Goal: Task Accomplishment & Management: Complete application form

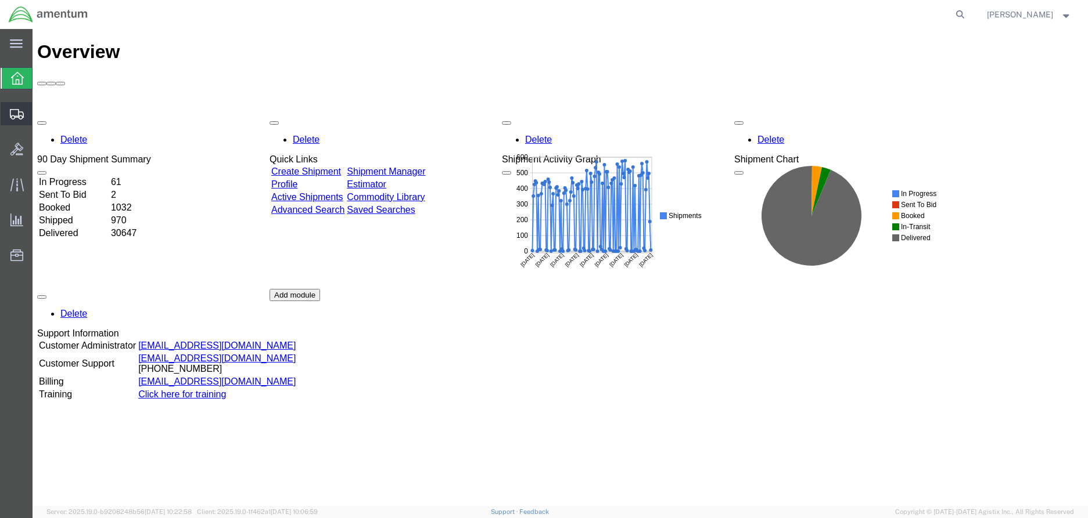
click at [0, 0] on span "Create Shipment" at bounding box center [0, 0] width 0 height 0
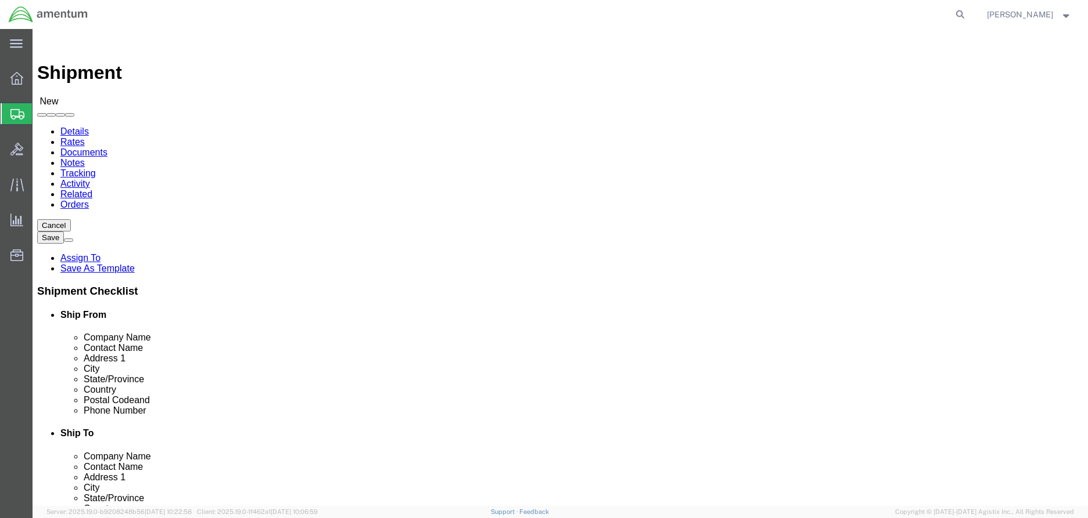
select select
click input "text"
type input "[PERSON_NAME]"
click p "- AMENTUM - ([PERSON_NAME]) [STREET_ADDRESS][DATE][DATE]"
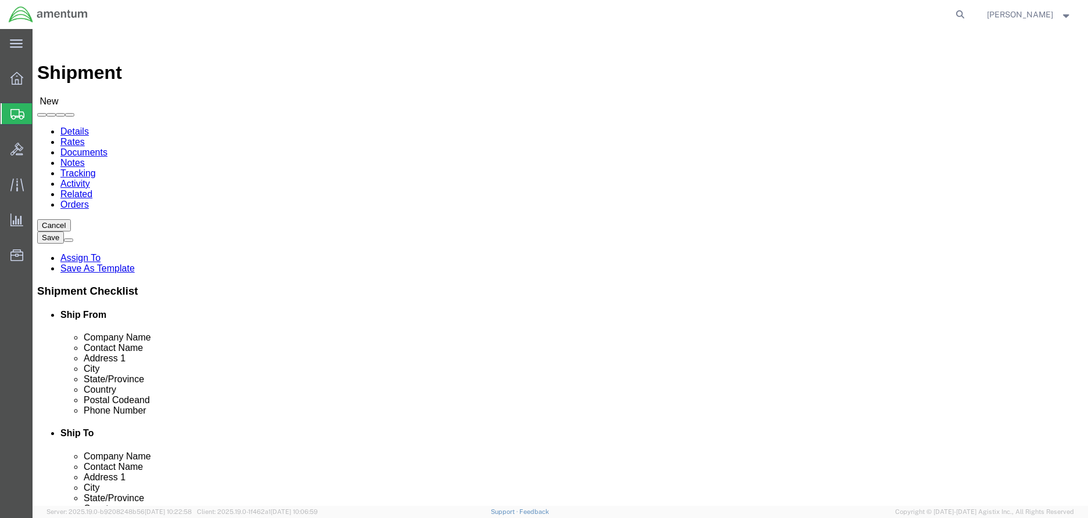
select select "[GEOGRAPHIC_DATA]"
type input "[PERSON_NAME]"
click input "text"
type input "[PHONE_NUMBER]"
click input "text"
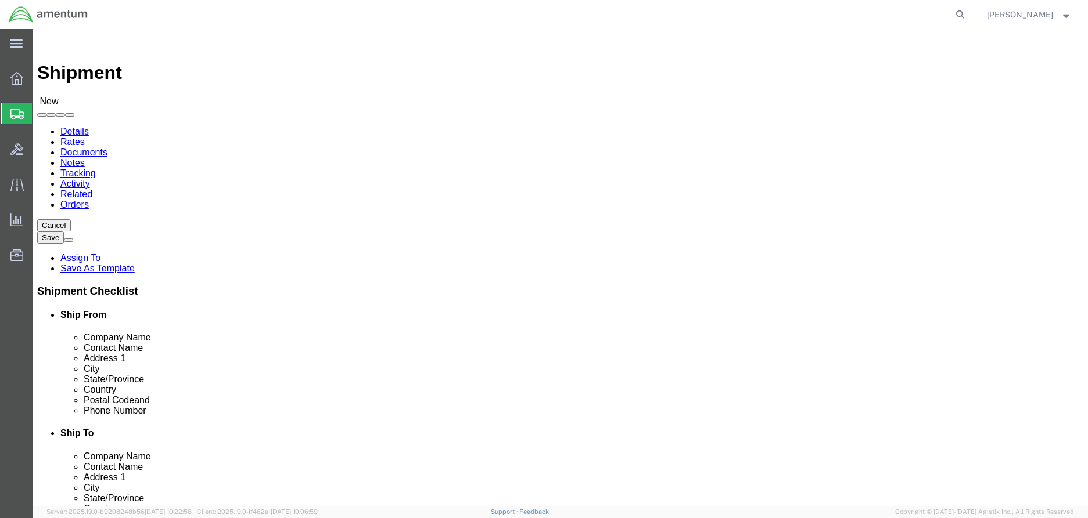
type input "N65886 Commanding Officer"
click input "text"
type input "[PERSON_NAME]/ [PERSON_NAME]"
click input "text"
type input "FRCSE, Hanger 101W"
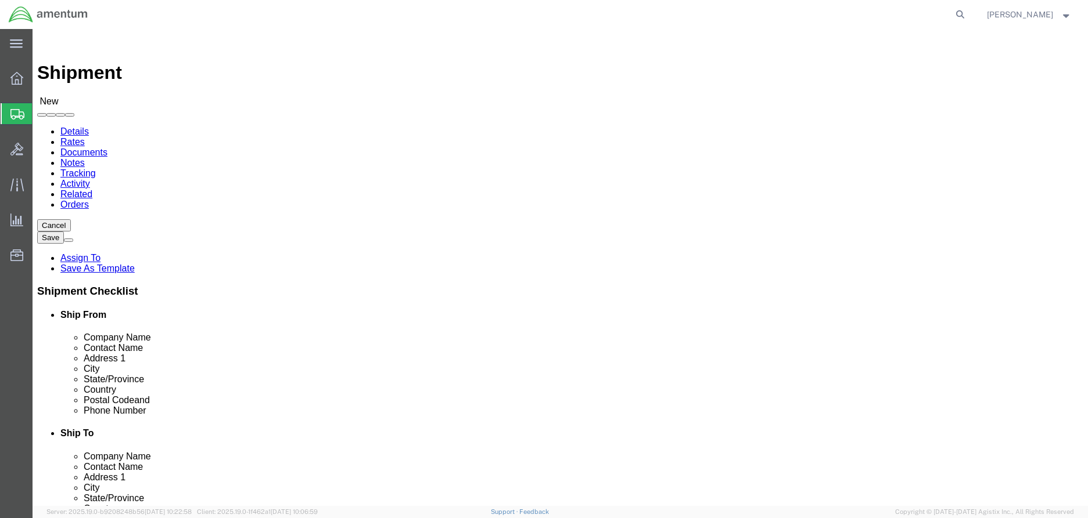
click input "text"
type input "[GEOGRAPHIC_DATA]"
click input "Postal Code"
type input "32212"
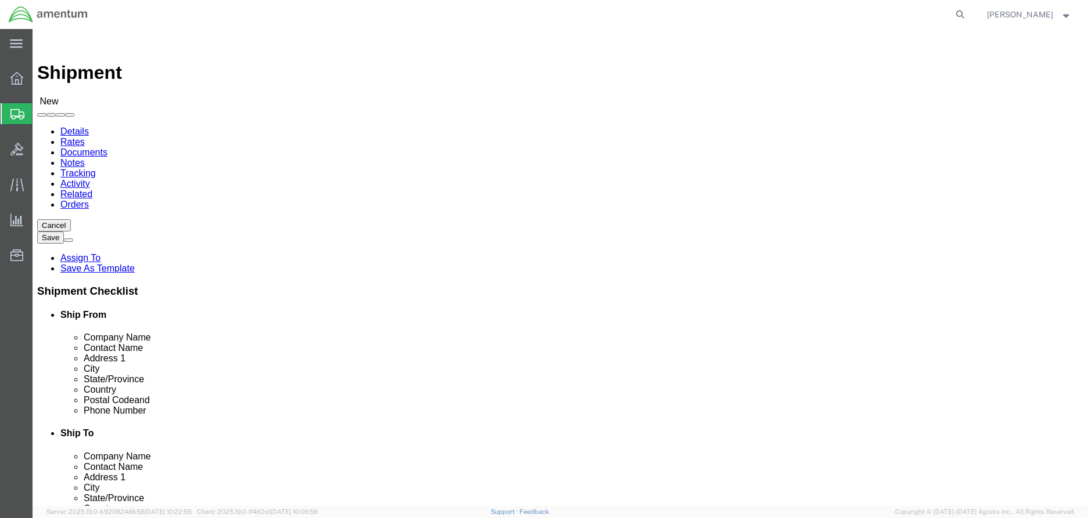
click input "text"
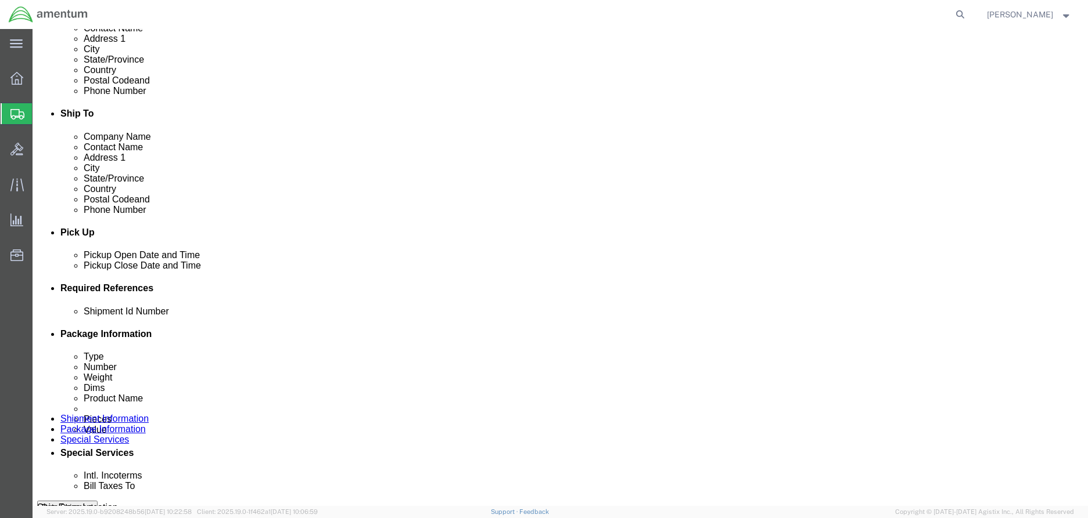
scroll to position [348, 0]
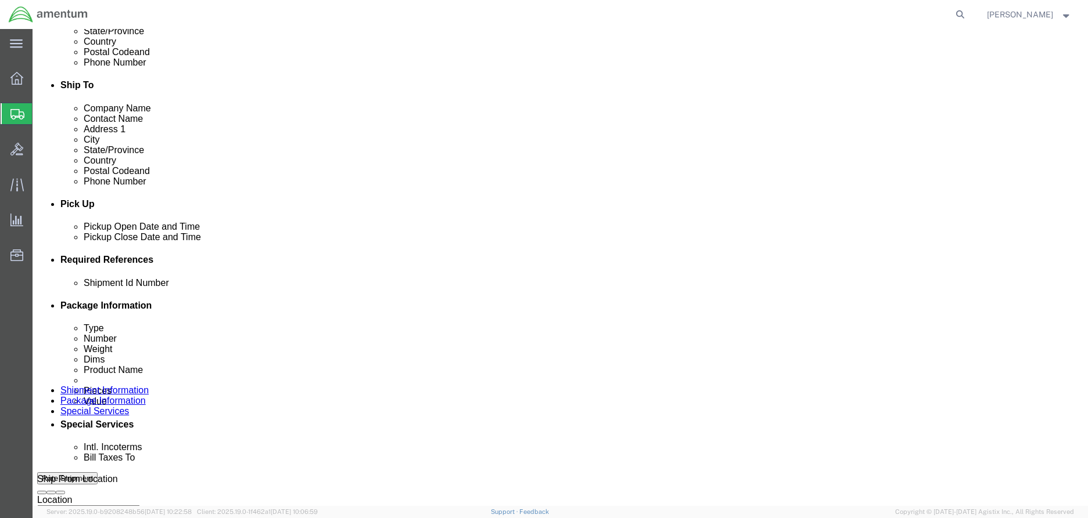
type input "[PHONE_NUMBER]/4282"
click button "Add reference"
click select "Select Account Type Activity ID Airline Appointment Number ASN Batch Request # …"
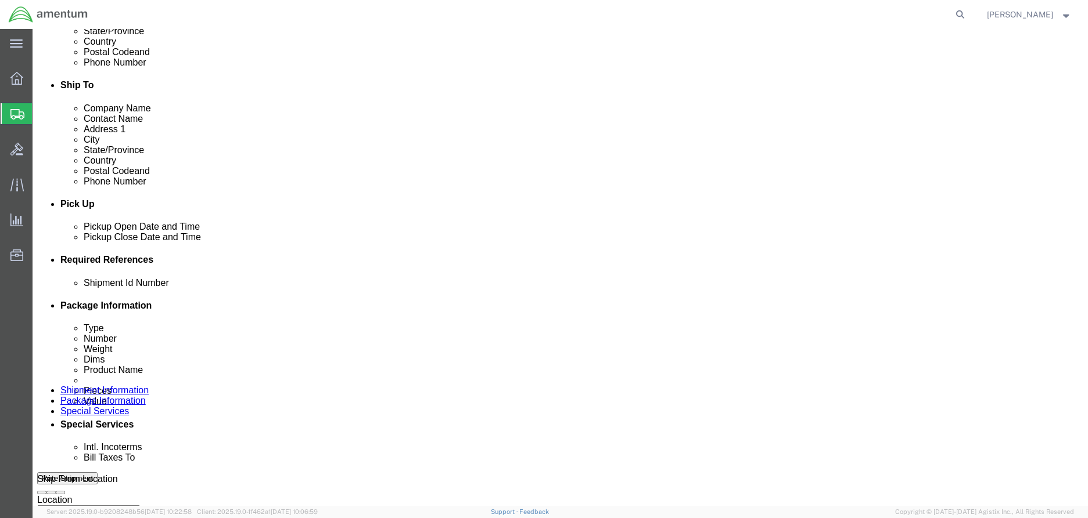
click input "text"
click select "Select Account Type Activity ID Airline Appointment Number ASN Batch Request # …"
select select "CUSTREF"
click select "Select Account Type Activity ID Airline Appointment Number ASN Batch Request # …"
click input "text"
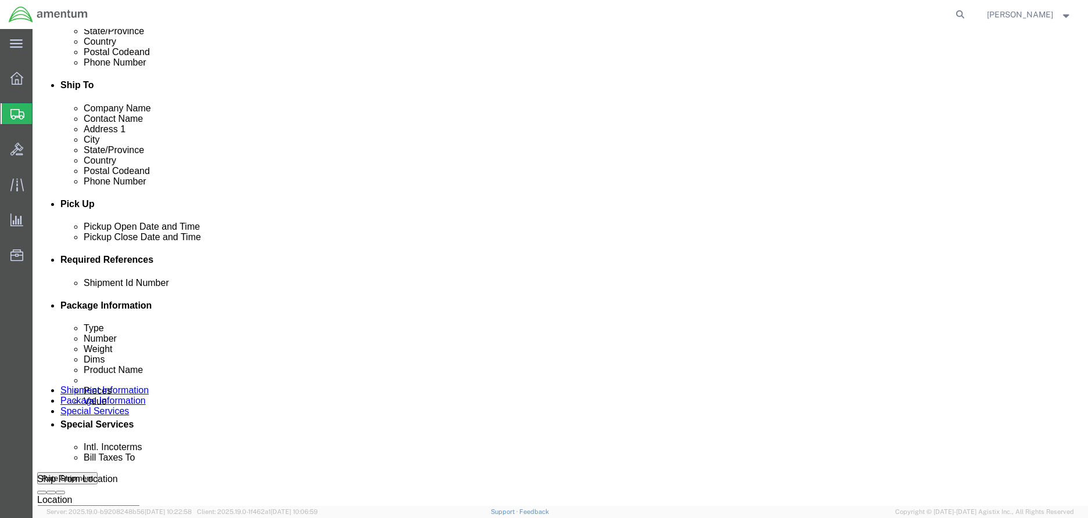
type input "25-75"
click select "Select Account Type Activity ID Airline Appointment Number ASN Batch Request # …"
select select "PROJNUM"
click select "Select Account Type Activity ID Airline Appointment Number ASN Batch Request # …"
click input "text"
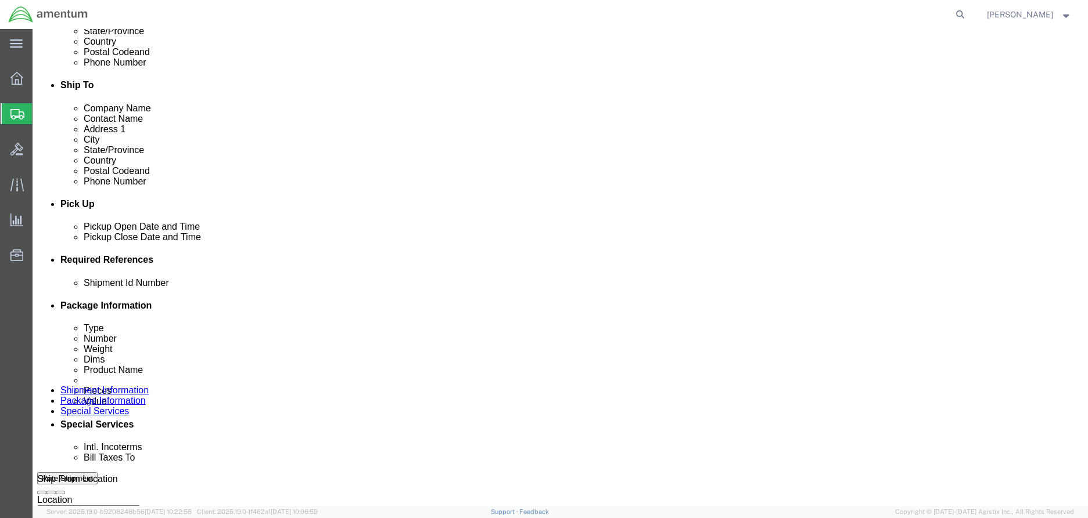
click input "6907.4.117.01.C.FB.0.23C.E00"
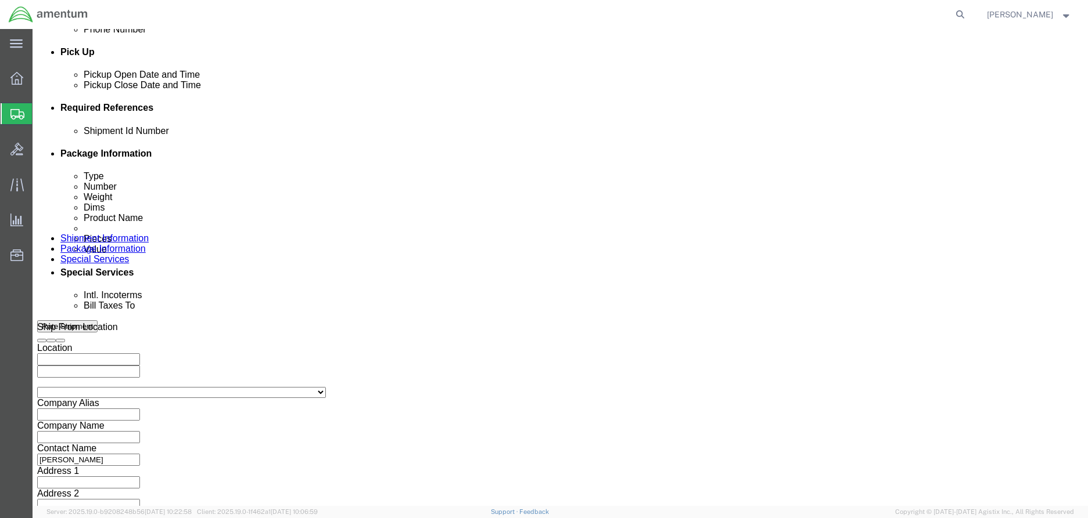
scroll to position [520, 0]
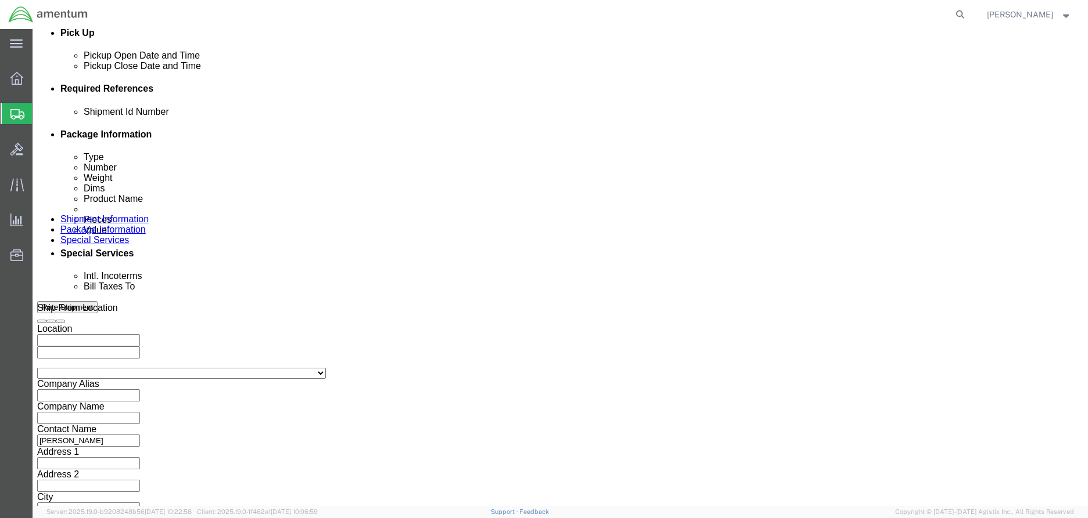
type input "6907.5.117.01.C.FR.0.23C.E00"
click button "Continue"
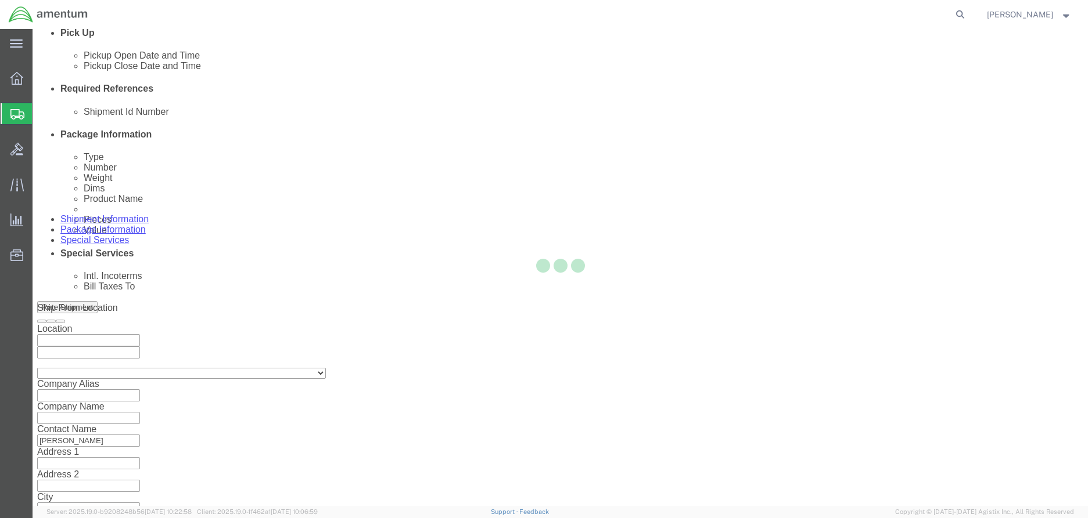
scroll to position [0, 0]
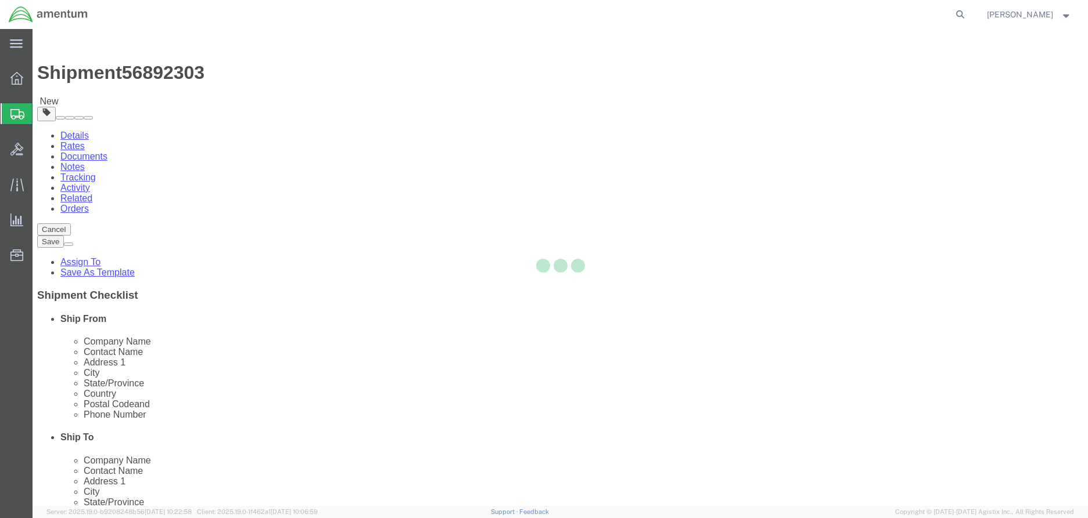
select select "CBOX"
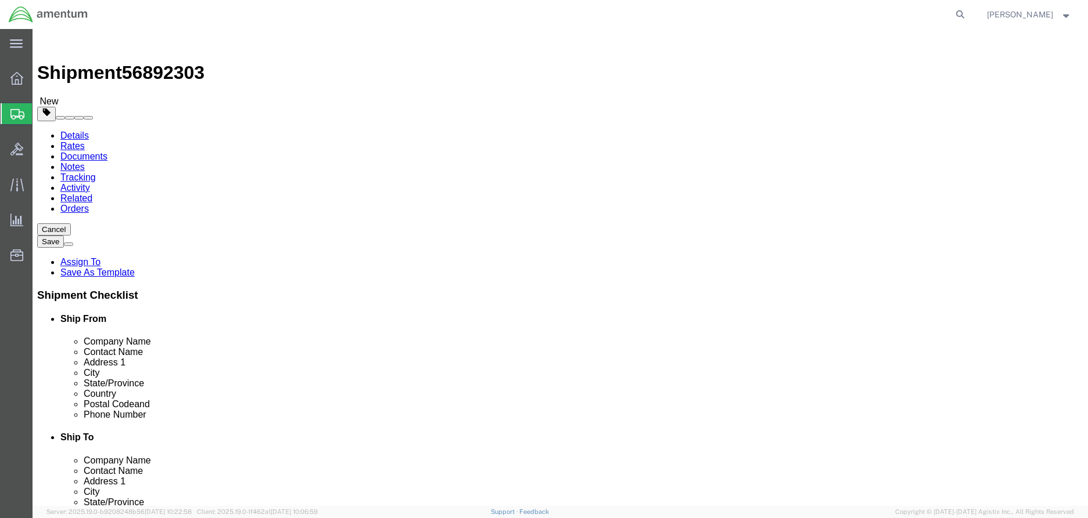
click input "text"
type input "21"
type input "22"
type input "7"
type input "33"
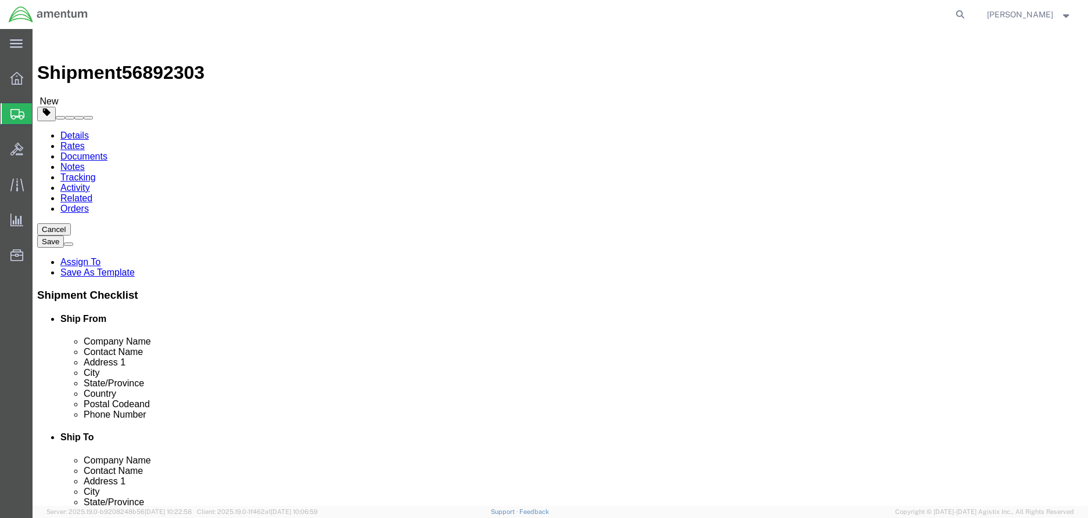
click link "Add Content"
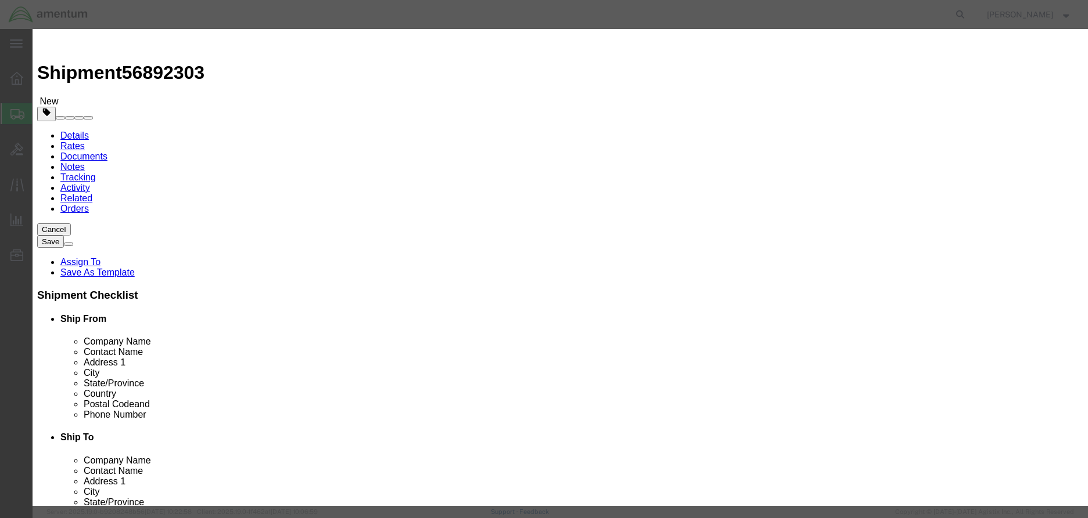
click input "text"
type input "MLG Wheel"
click input "0"
type input "1"
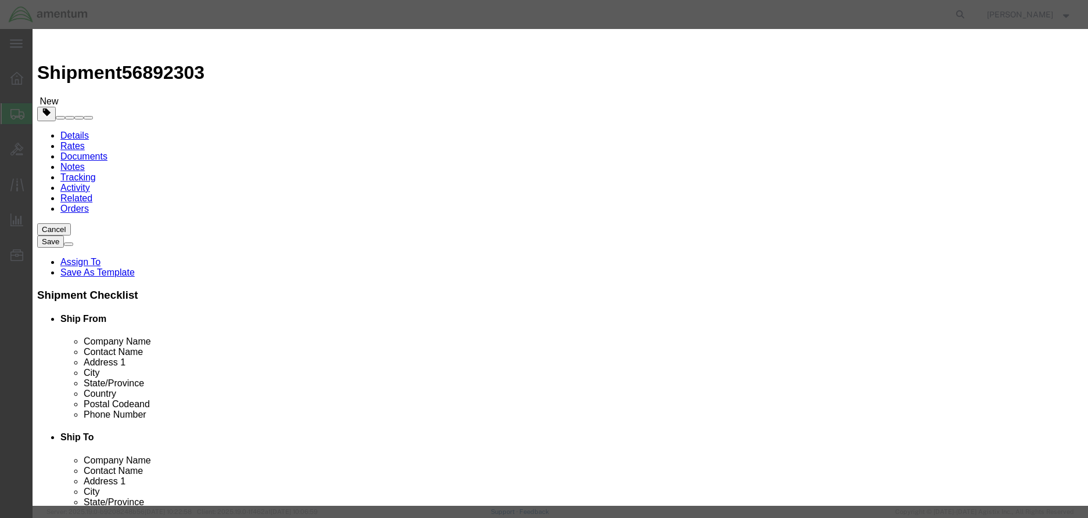
select select "USD"
click select "Select 50 55 60 65 70 85 92.5 100 125 175 250 300 400"
select select "85"
click select "Select 50 55 60 65 70 85 92.5 100 125 175 250 300 400"
click button "Save & Close"
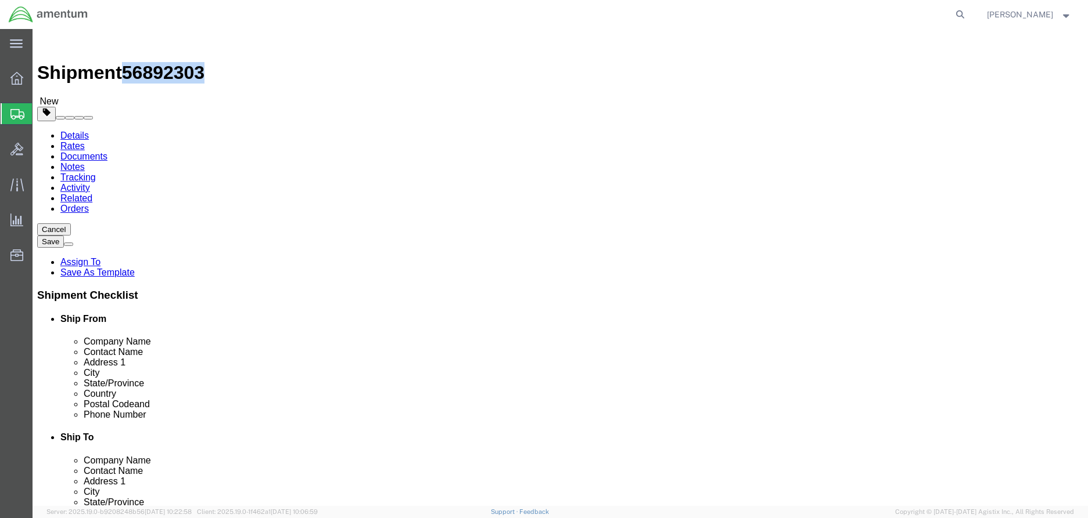
drag, startPoint x: 96, startPoint y: 15, endPoint x: 156, endPoint y: 10, distance: 60.5
click h1 "Shipment 56892303"
copy span "56892303"
click icon
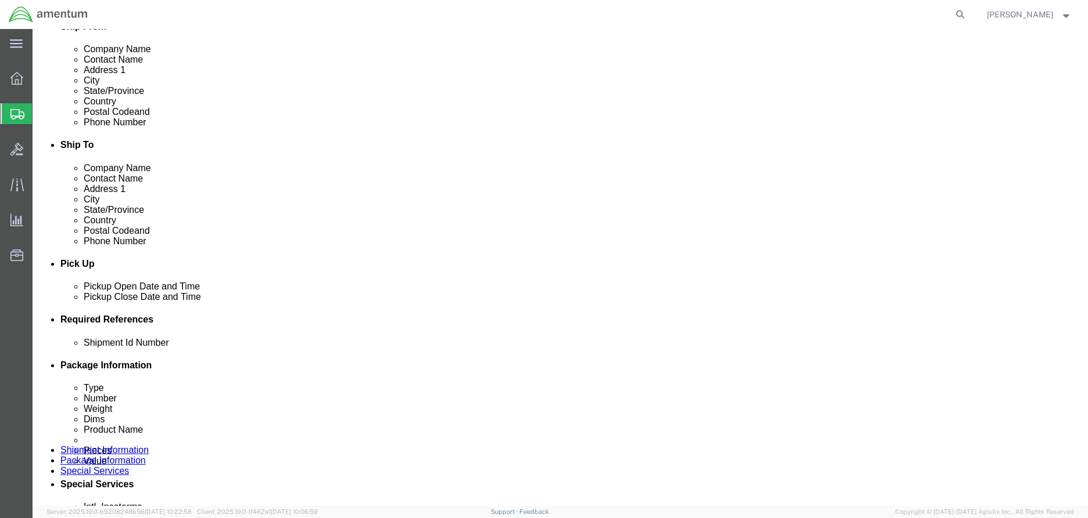
scroll to position [520, 0]
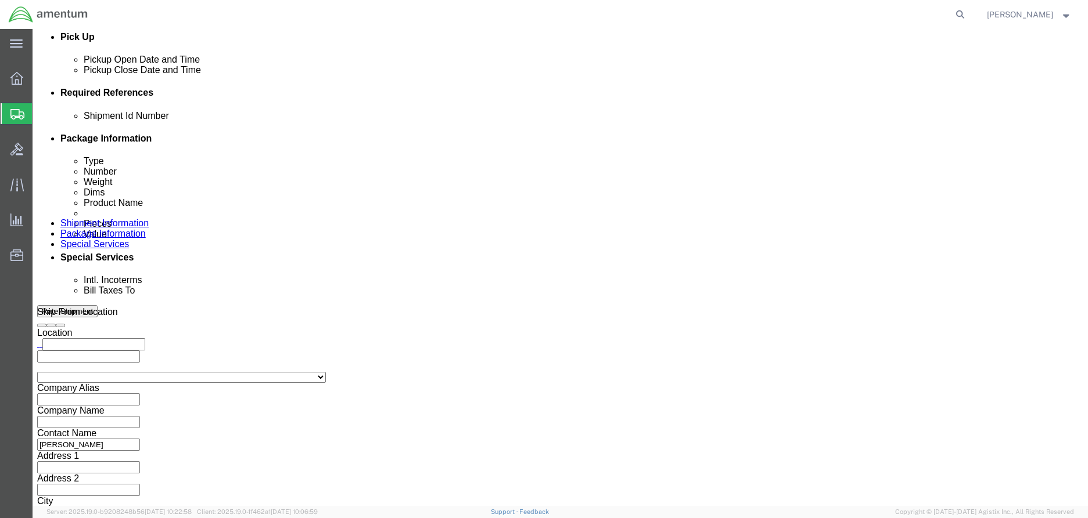
click input "text"
paste input "56892303"
type input "56892303"
click button "Rate Shipment"
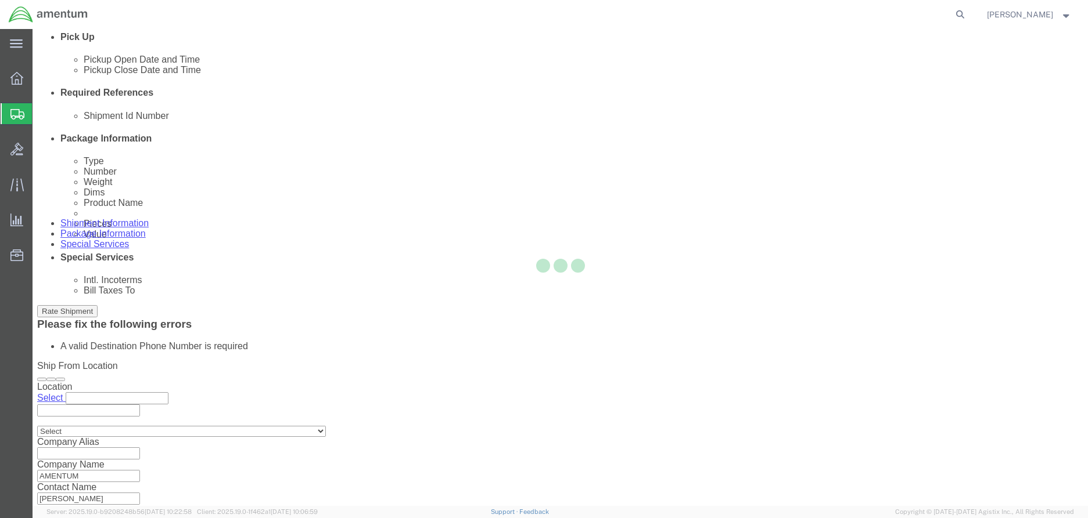
scroll to position [567, 0]
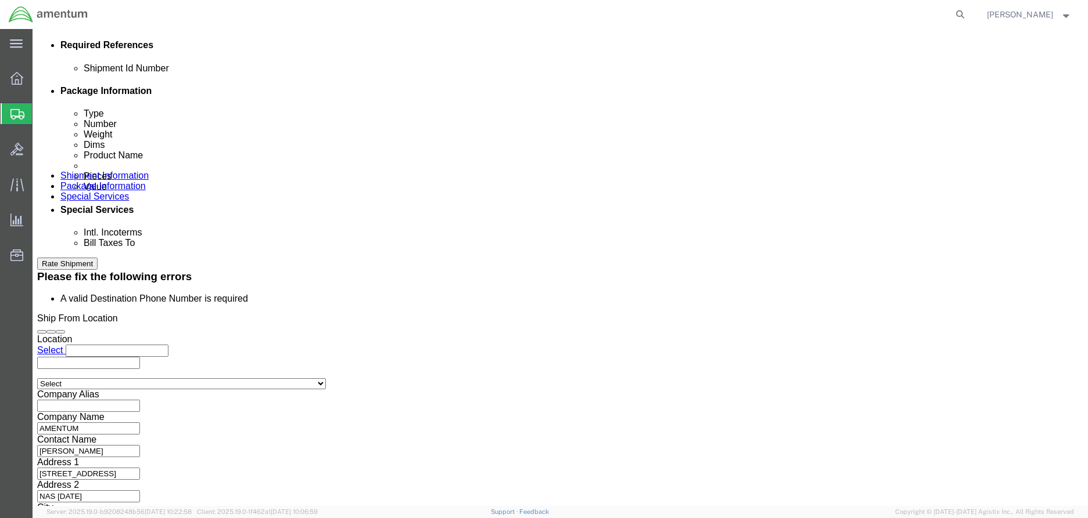
click button "Rate Shipment"
click button "Continue"
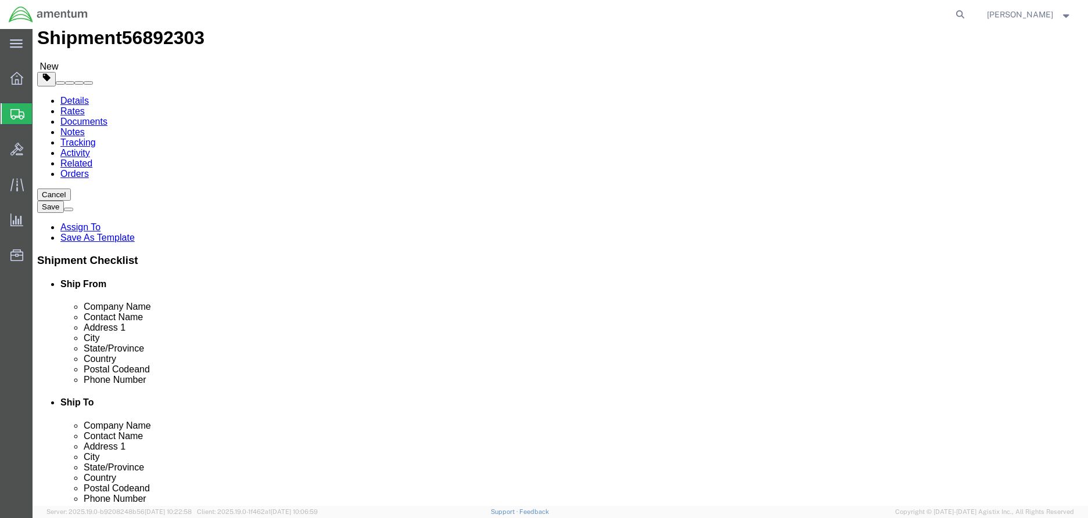
scroll to position [69, 0]
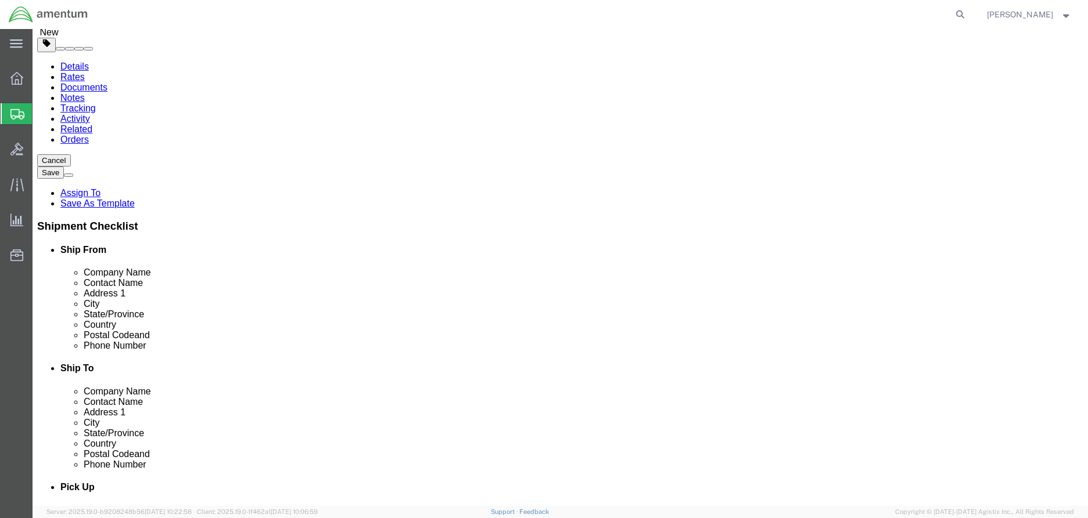
click div "Package Content # 1 1 x Cardboard Box(es) Package Type Select BCK Boxes Bale(s)…"
click icon
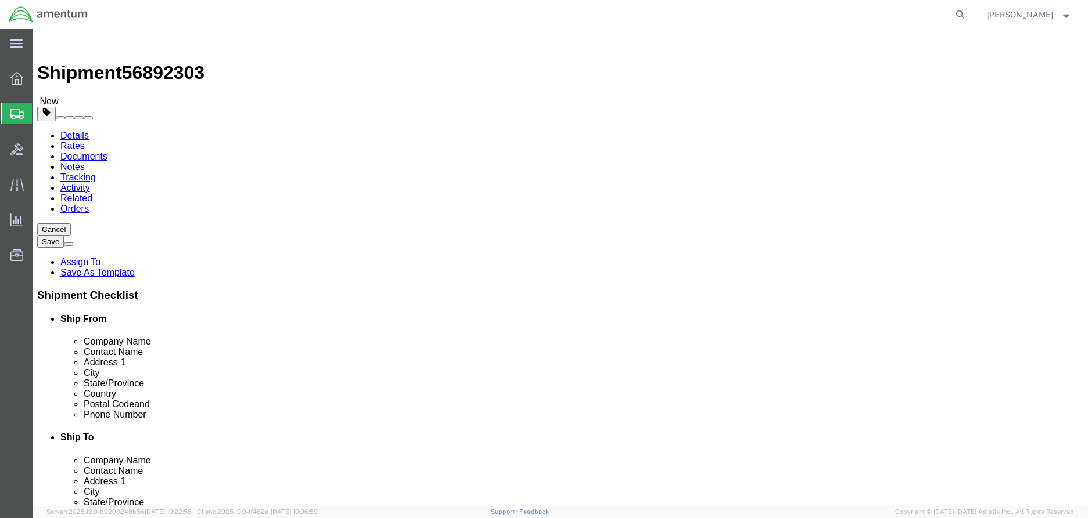
click icon
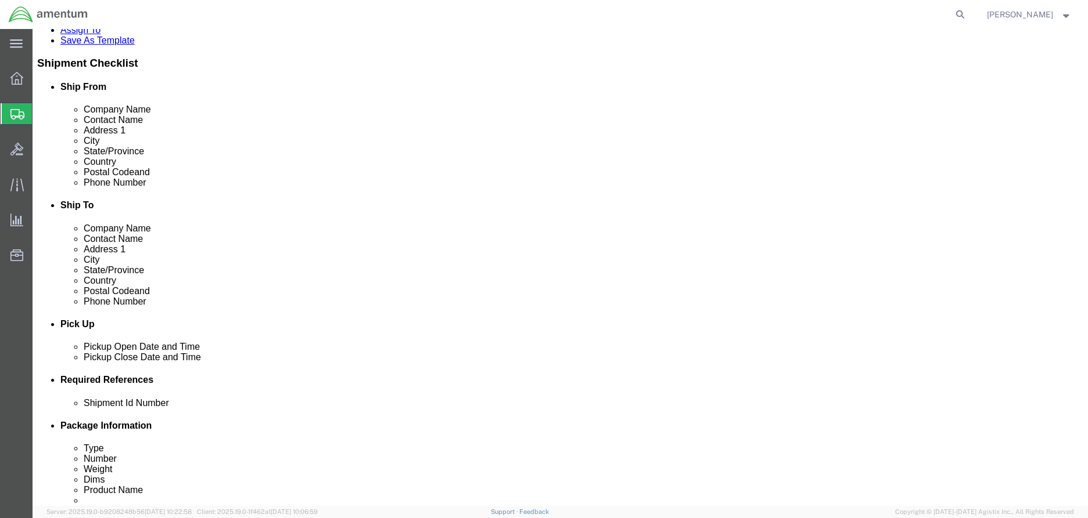
click input "[PHONE_NUMBER]/4282"
type input "[PHONE_NUMBER]"
click button "Rate Shipment"
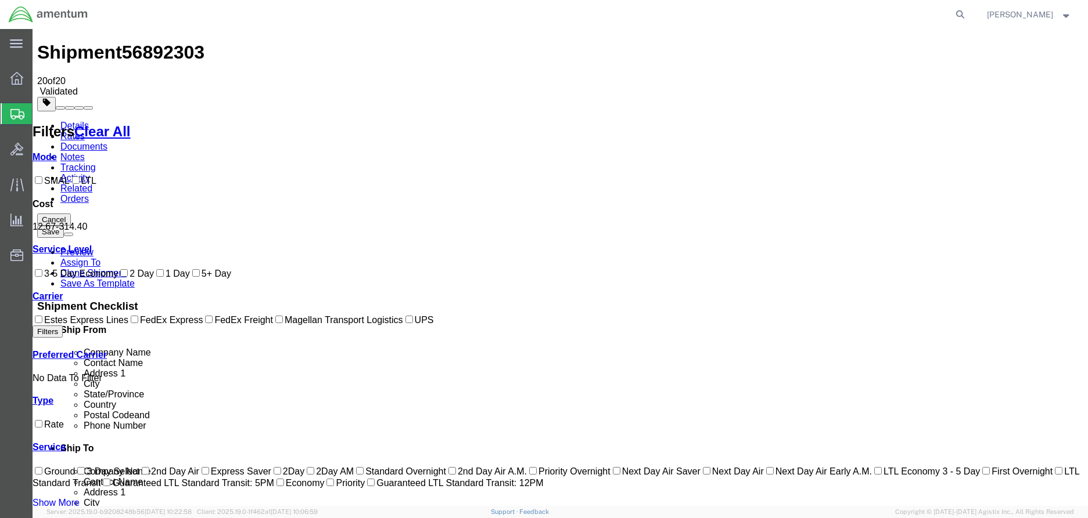
scroll to position [0, 0]
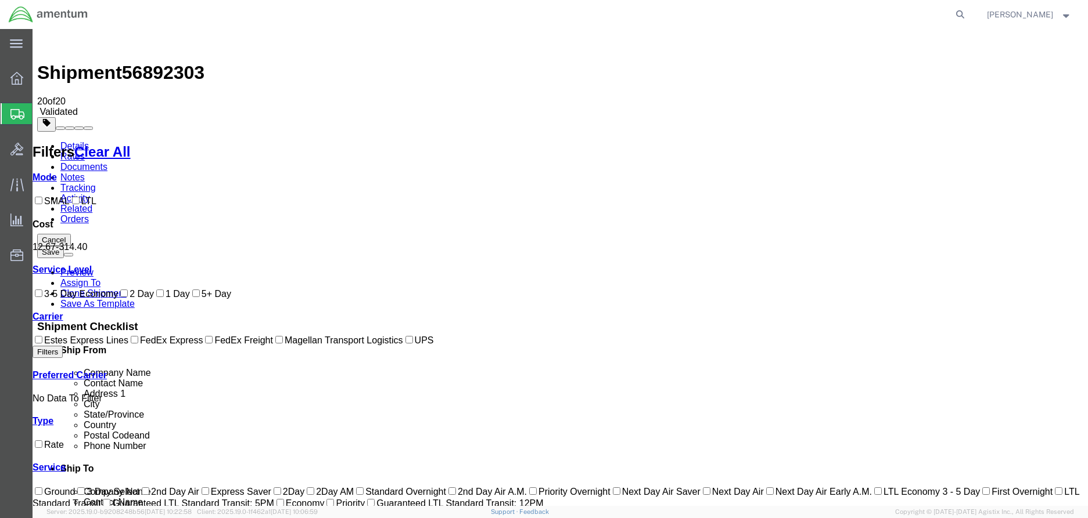
checkbox input "false"
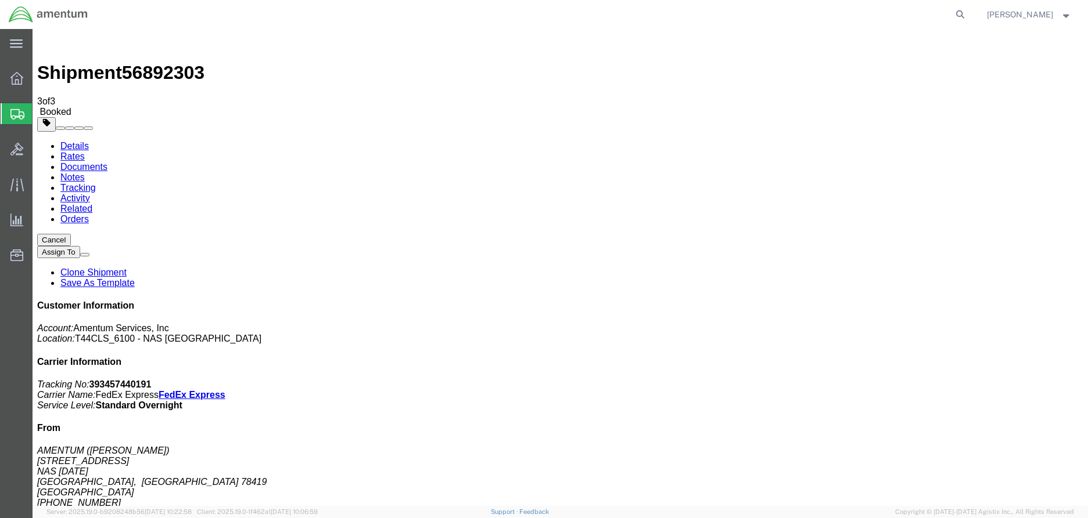
drag, startPoint x: 475, startPoint y: 208, endPoint x: 535, endPoint y: 228, distance: 63.5
